Goal: Navigation & Orientation: Find specific page/section

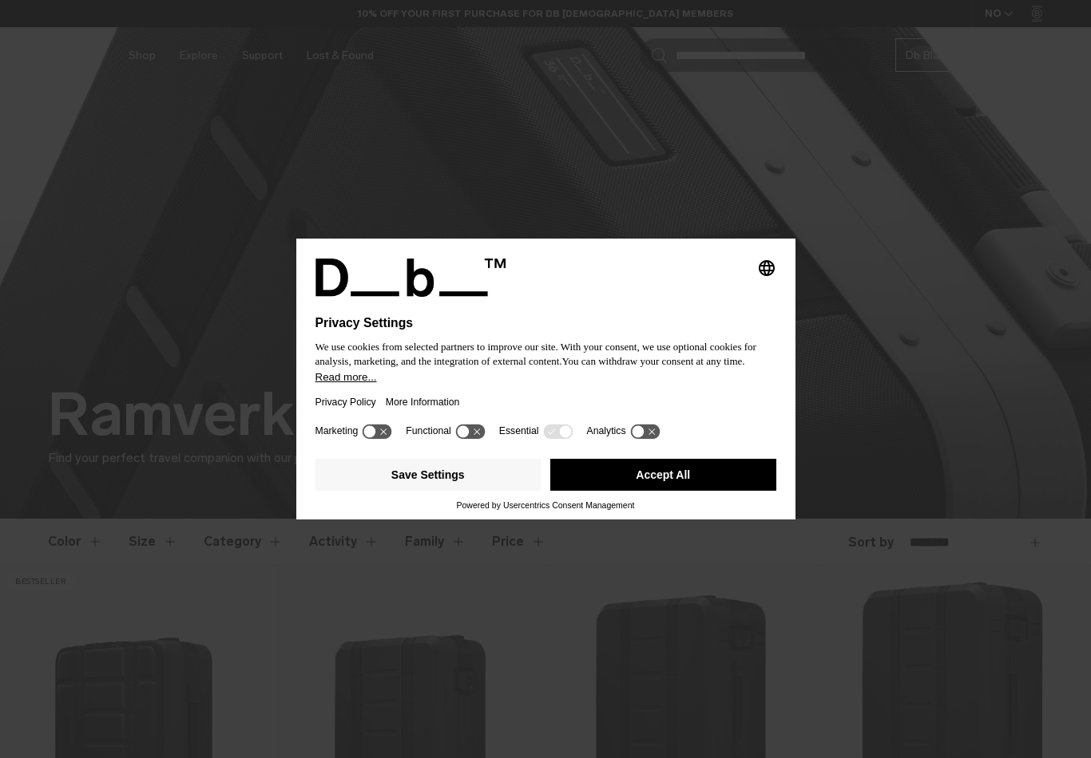
click at [682, 308] on div at bounding box center [545, 306] width 461 height 19
click at [670, 478] on button "Accept All" at bounding box center [663, 475] width 226 height 32
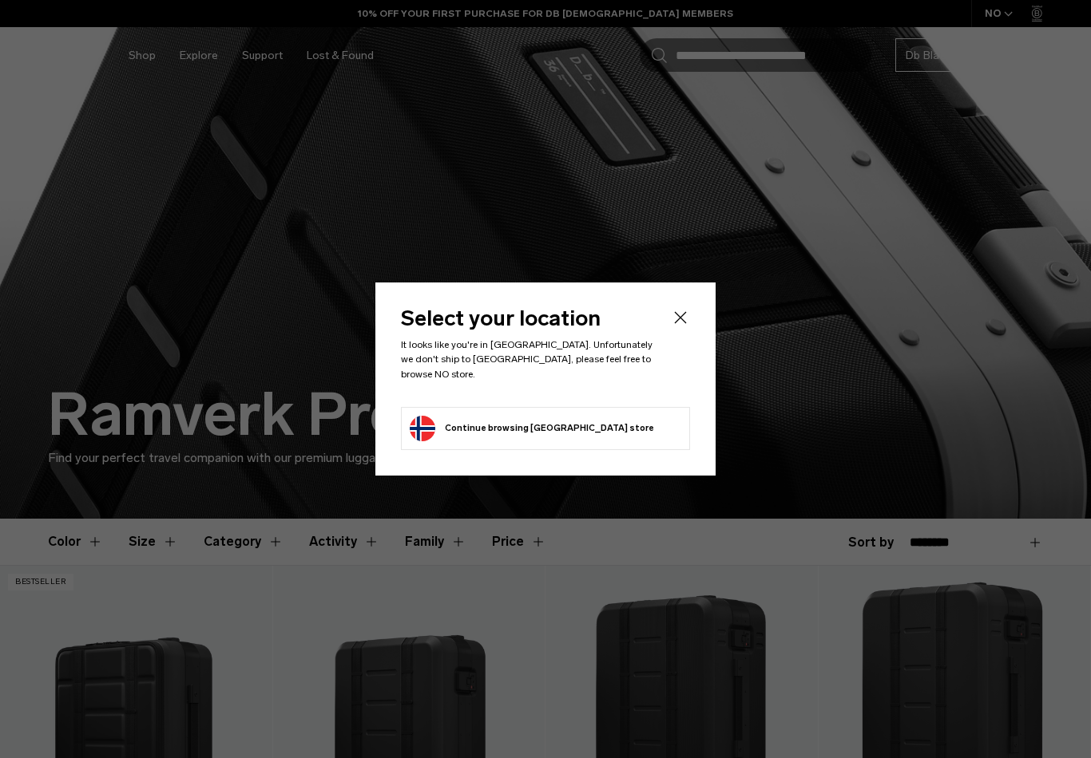
click at [694, 314] on div "Select your location It looks like you're in Philippines. Unfortunately we don'…" at bounding box center [545, 379] width 340 height 192
click at [679, 323] on icon "Close" at bounding box center [680, 317] width 19 height 19
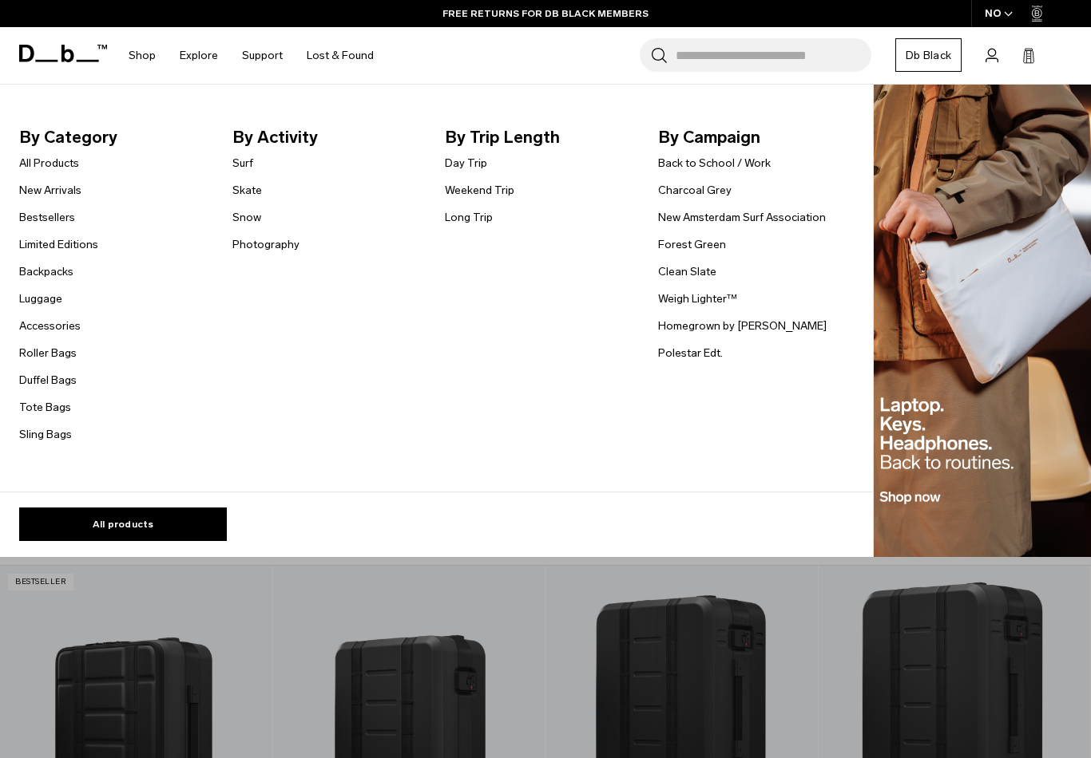
click at [77, 157] on link "All Products" at bounding box center [49, 163] width 60 height 17
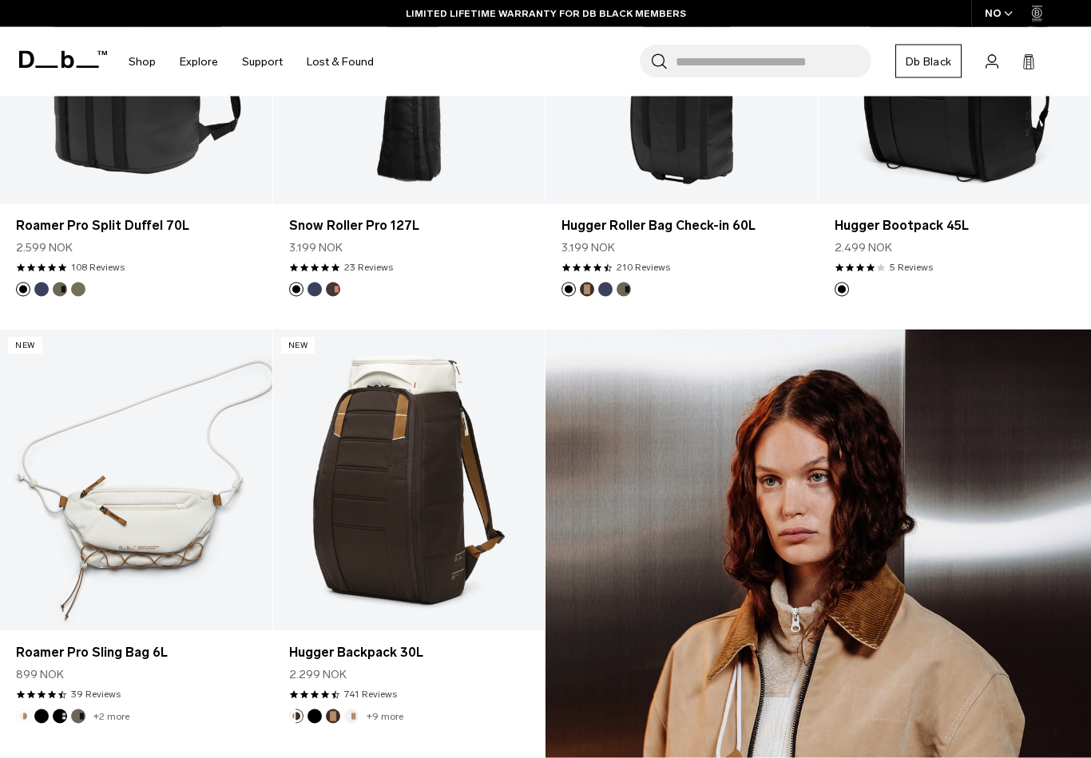
scroll to position [1360, 0]
